Goal: Information Seeking & Learning: Learn about a topic

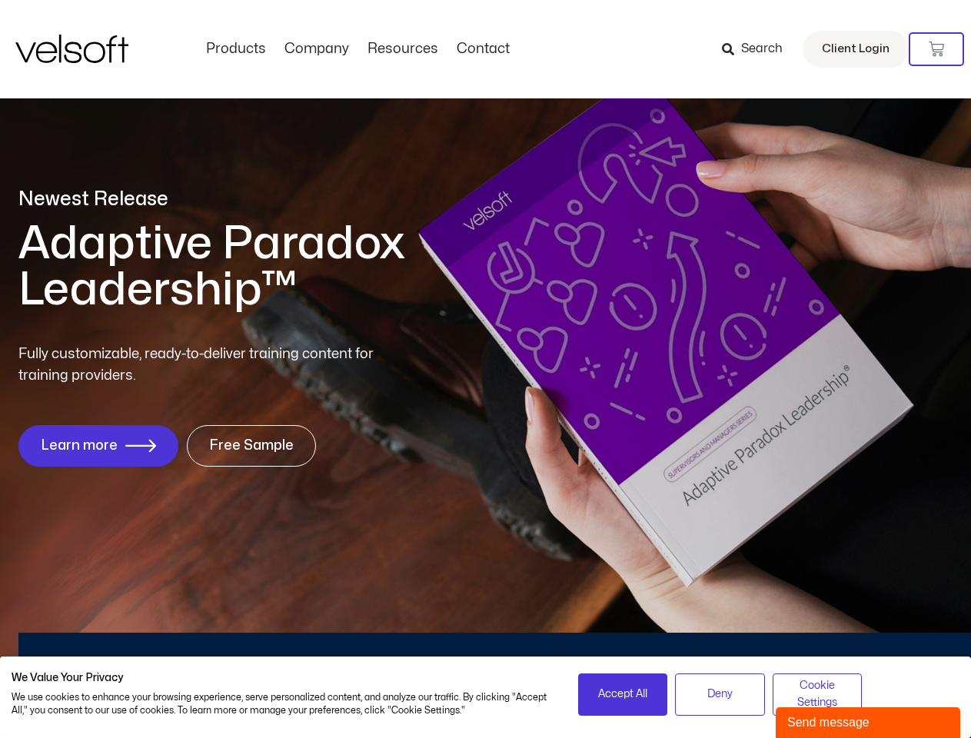
click at [485, 369] on div "Fully customizable, ready-to-deliver training content for training providers. L…" at bounding box center [485, 404] width 934 height 123
click at [936, 49] on icon at bounding box center [935, 48] width 15 height 15
click at [622, 694] on span "Accept All" at bounding box center [622, 693] width 49 height 17
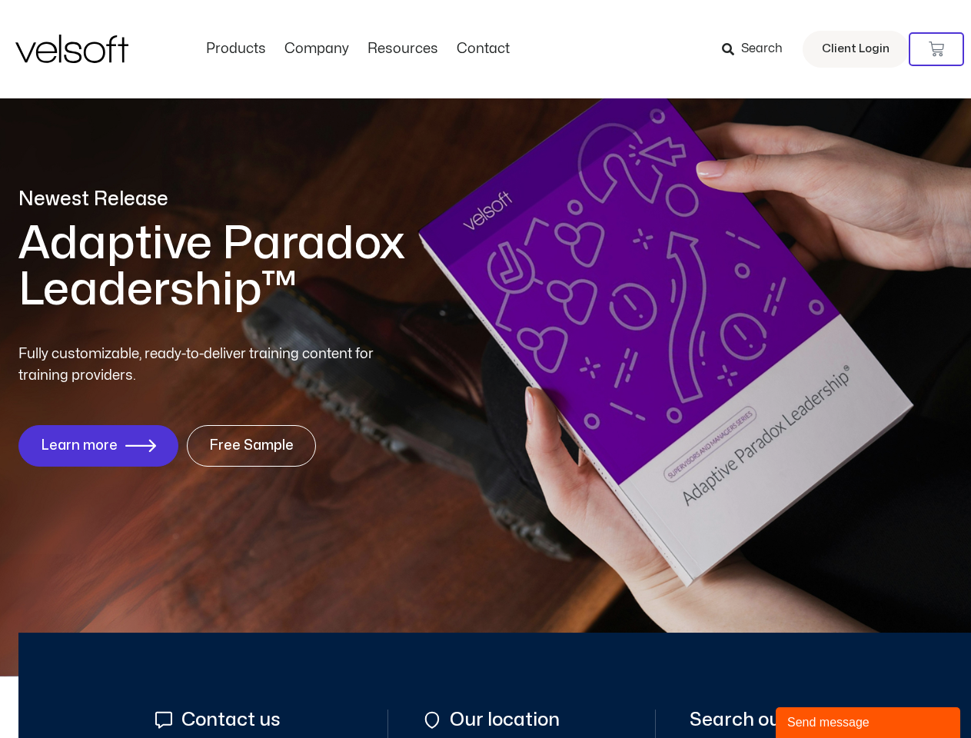
click at [868, 722] on div "Send message" at bounding box center [867, 722] width 161 height 18
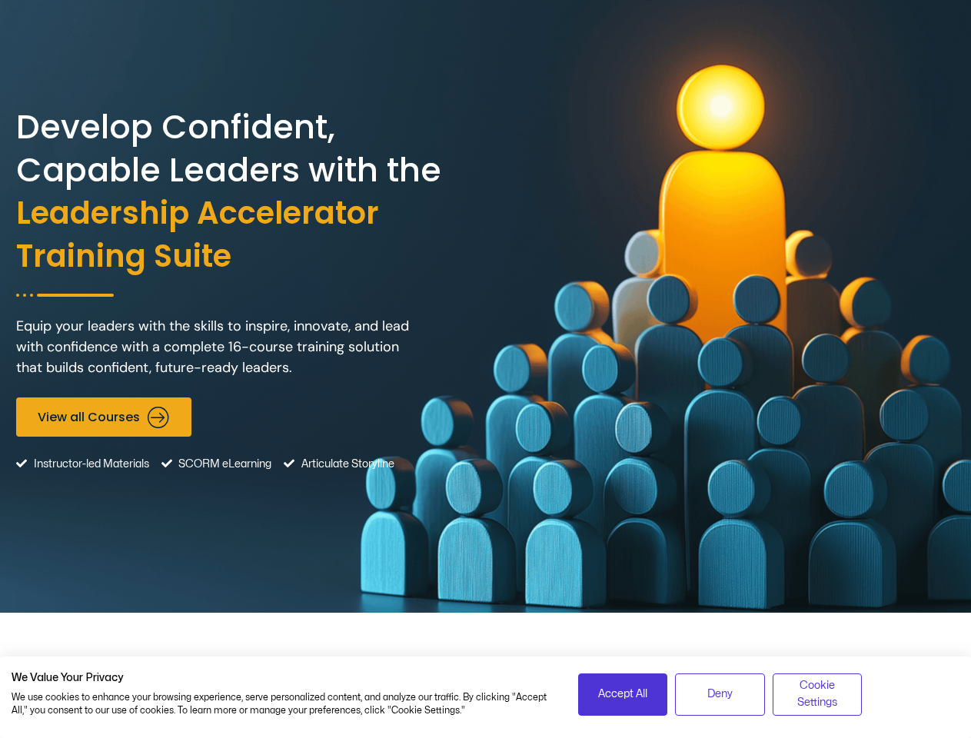
click at [485, 369] on div "Develop Confident, Capable Leaders with the Leadership Accelerator Training Sui…" at bounding box center [485, 306] width 938 height 612
click at [622, 694] on span "Accept All" at bounding box center [622, 693] width 49 height 17
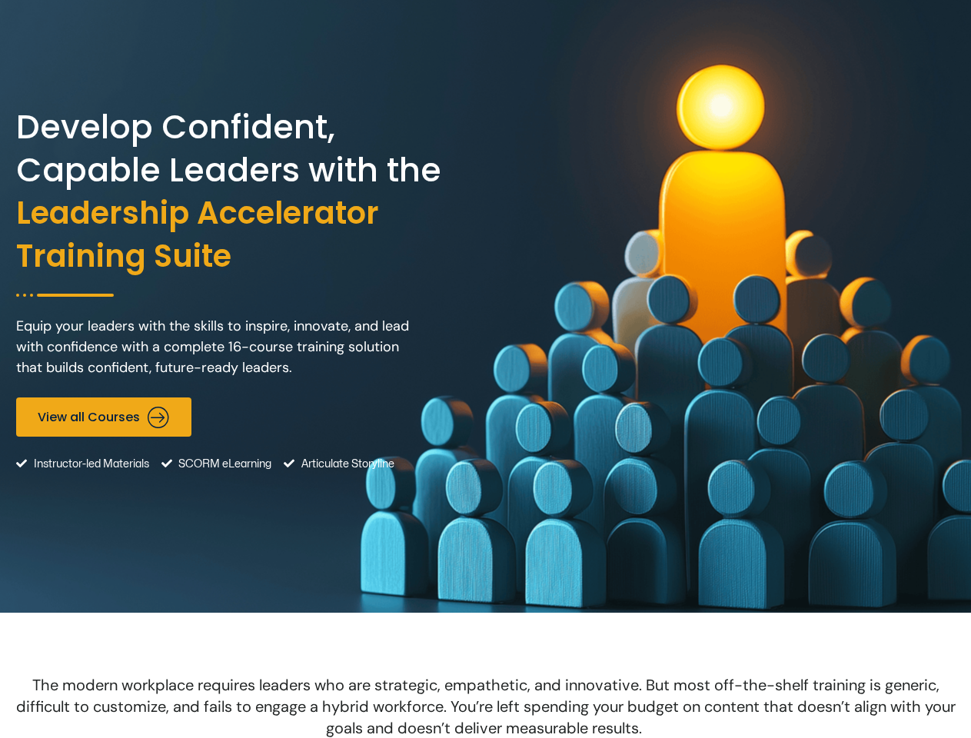
click at [719, 694] on span "The modern workplace requires leaders who are strategic, empathetic, and innova…" at bounding box center [485, 706] width 939 height 63
click at [817, 694] on span "The modern workplace requires leaders who are strategic, empathetic, and innova…" at bounding box center [485, 706] width 939 height 63
